Goal: Find specific page/section: Find specific page/section

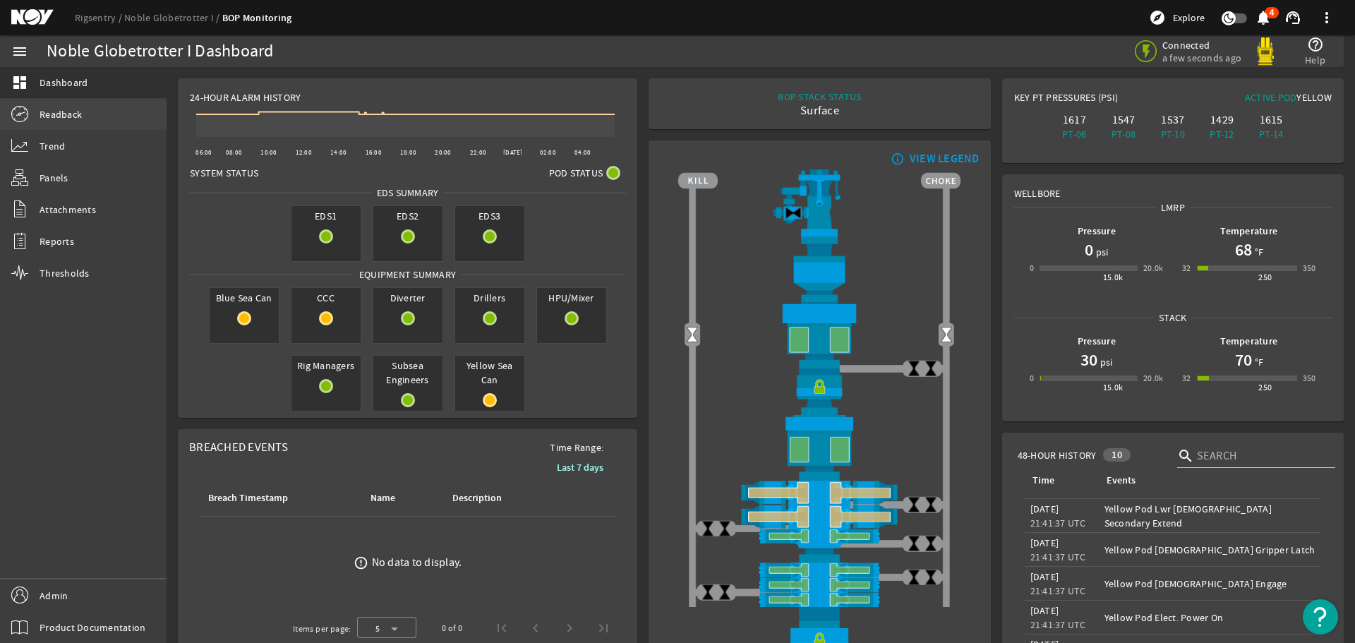
click at [58, 113] on span "Readback" at bounding box center [61, 114] width 42 height 14
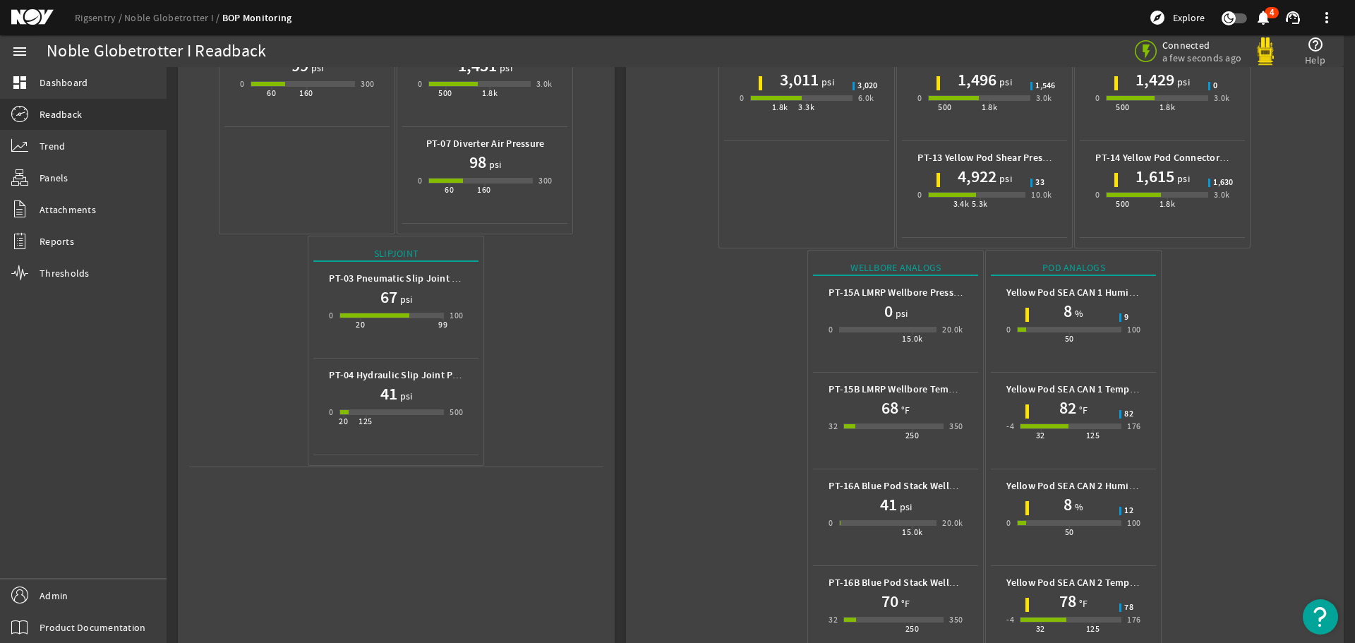
scroll to position [435, 0]
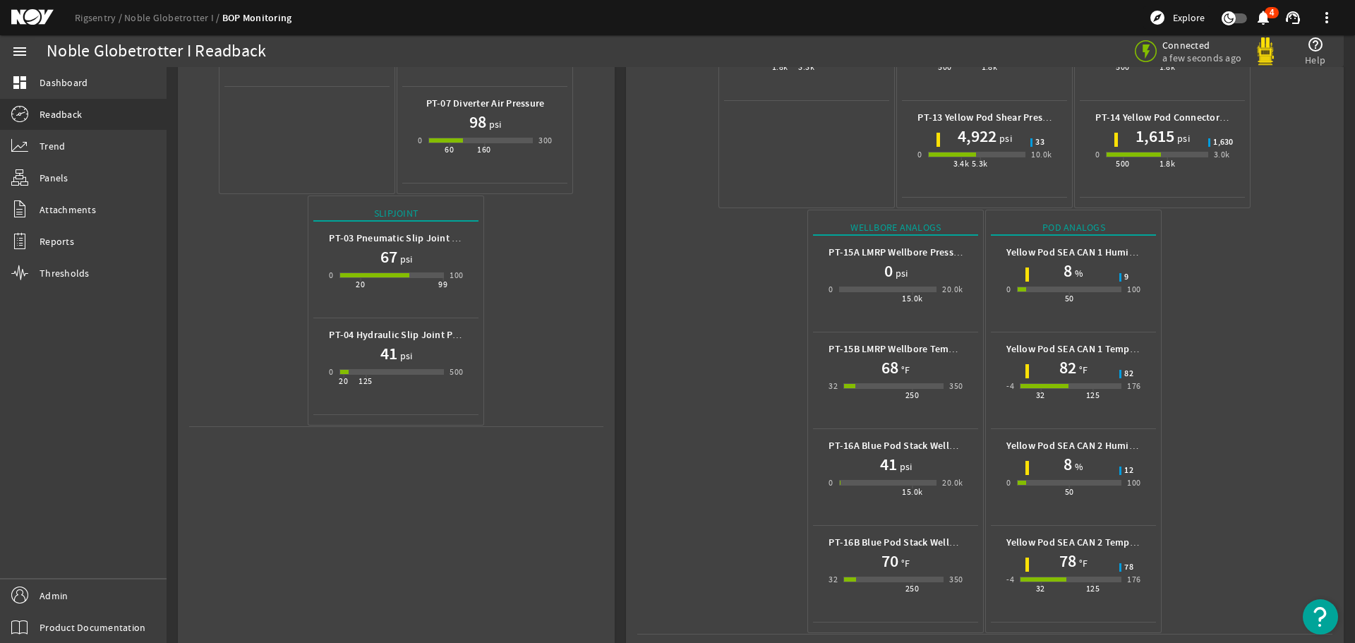
click at [24, 18] on mat-icon at bounding box center [43, 17] width 64 height 17
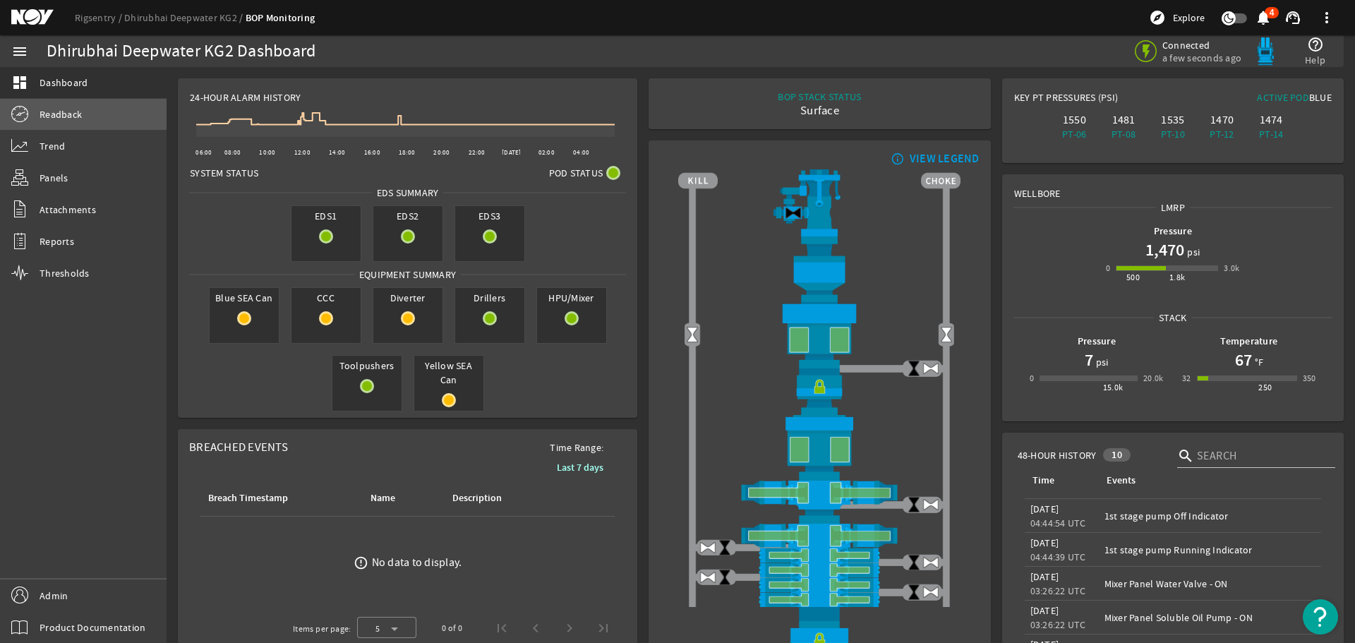
click at [62, 111] on span "Readback" at bounding box center [61, 114] width 42 height 14
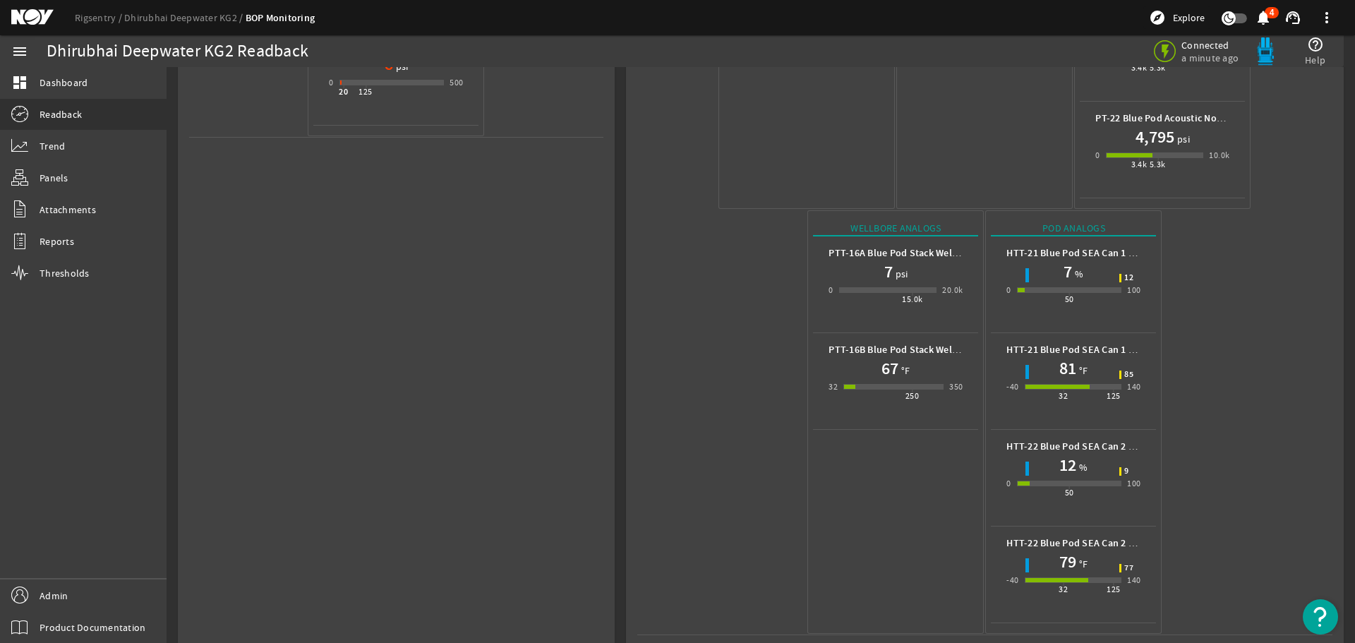
scroll to position [726, 0]
click at [35, 13] on mat-icon at bounding box center [43, 17] width 64 height 17
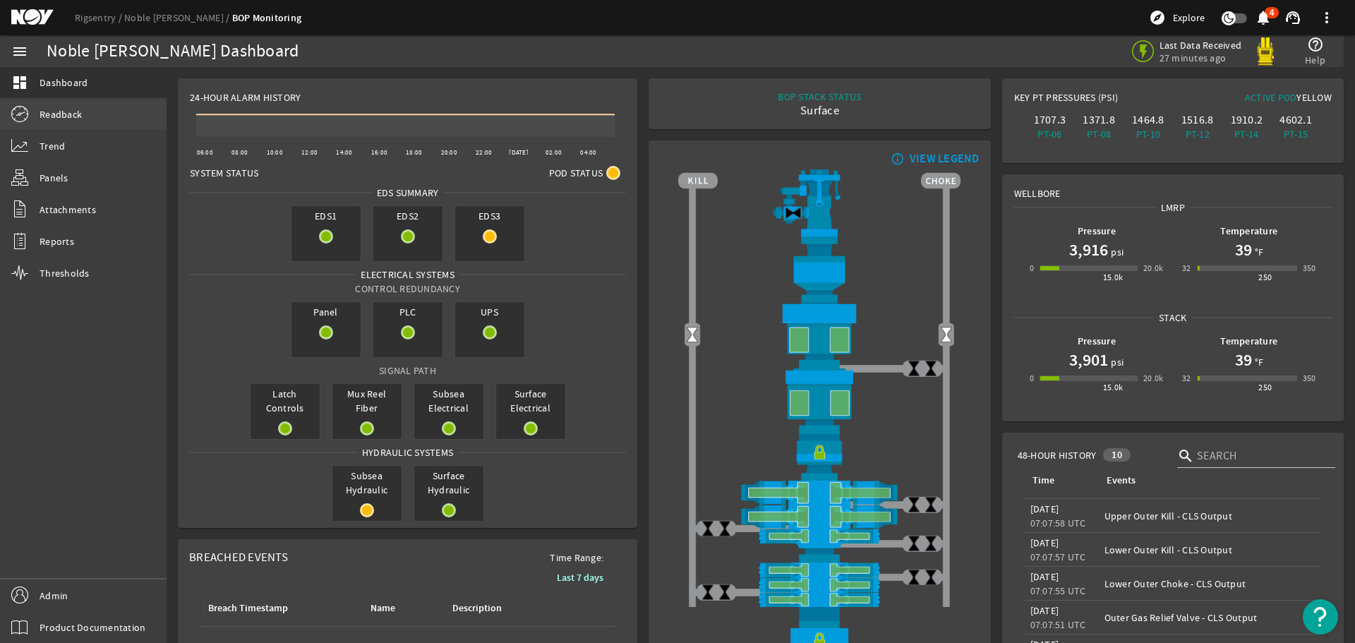
click at [72, 109] on span "Readback" at bounding box center [61, 114] width 42 height 14
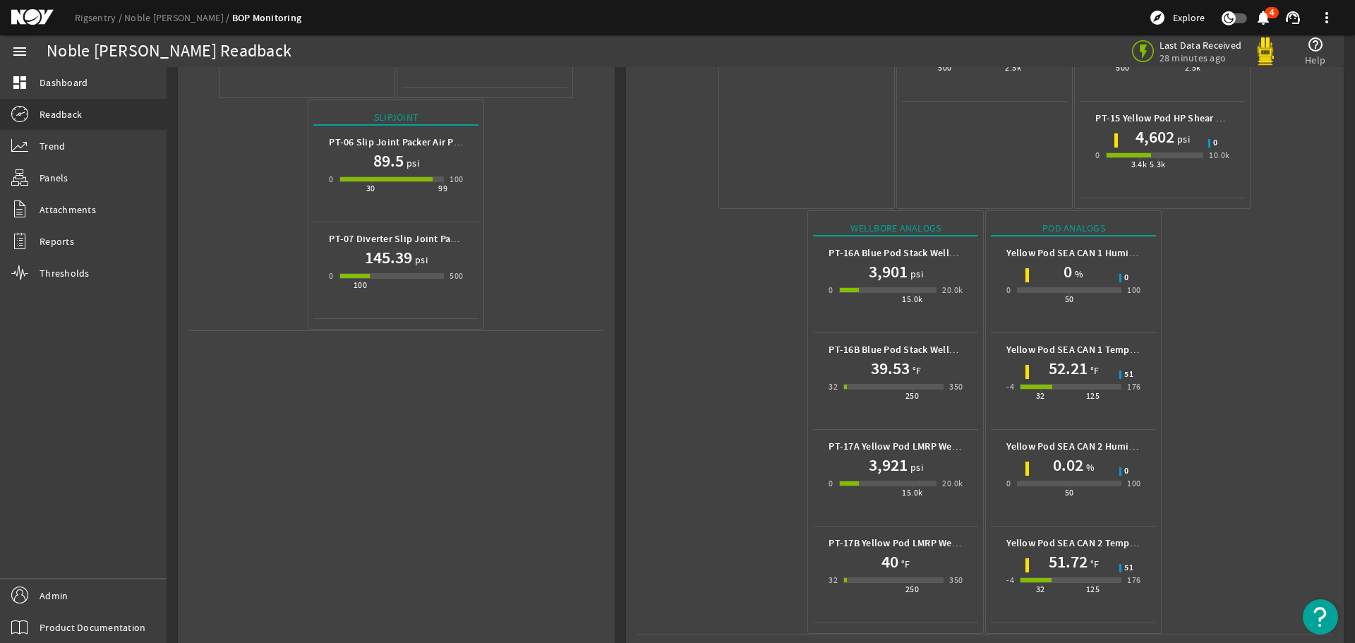
scroll to position [532, 0]
click at [25, 16] on mat-icon at bounding box center [43, 17] width 64 height 17
